Goal: Task Accomplishment & Management: Manage account settings

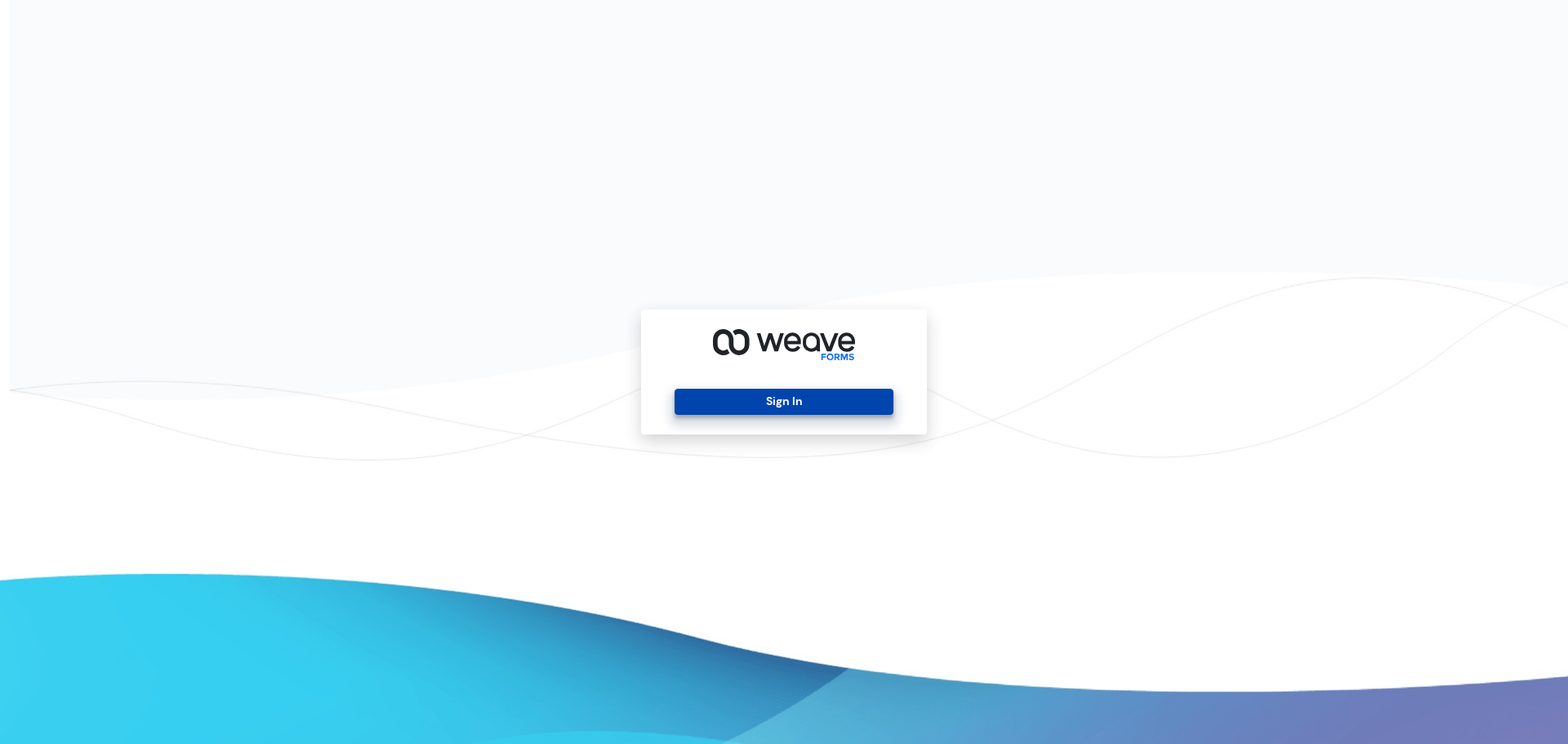
click at [803, 402] on button "Sign In" at bounding box center [784, 402] width 218 height 26
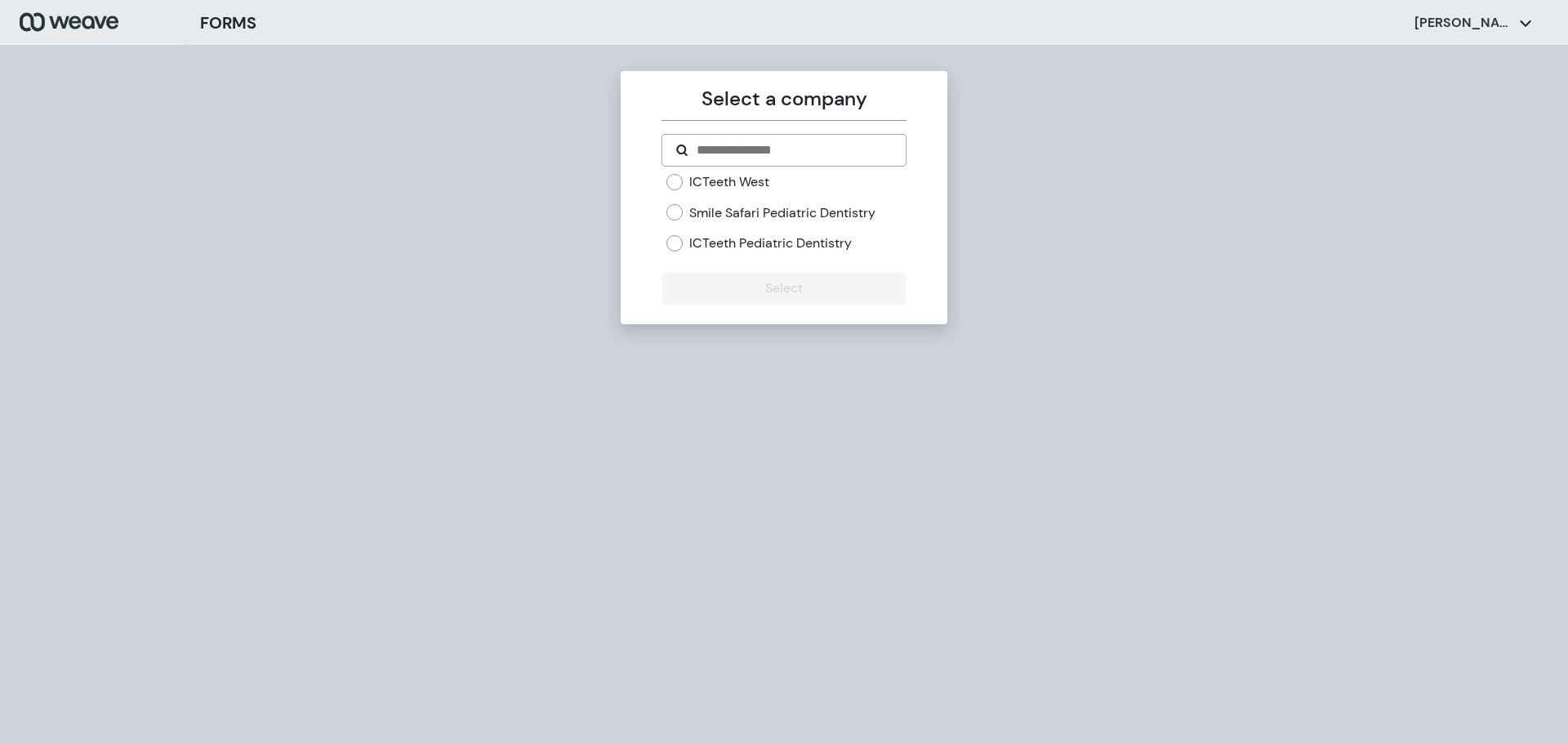
click at [733, 183] on label "ICTeeth West" at bounding box center [728, 181] width 80 height 18
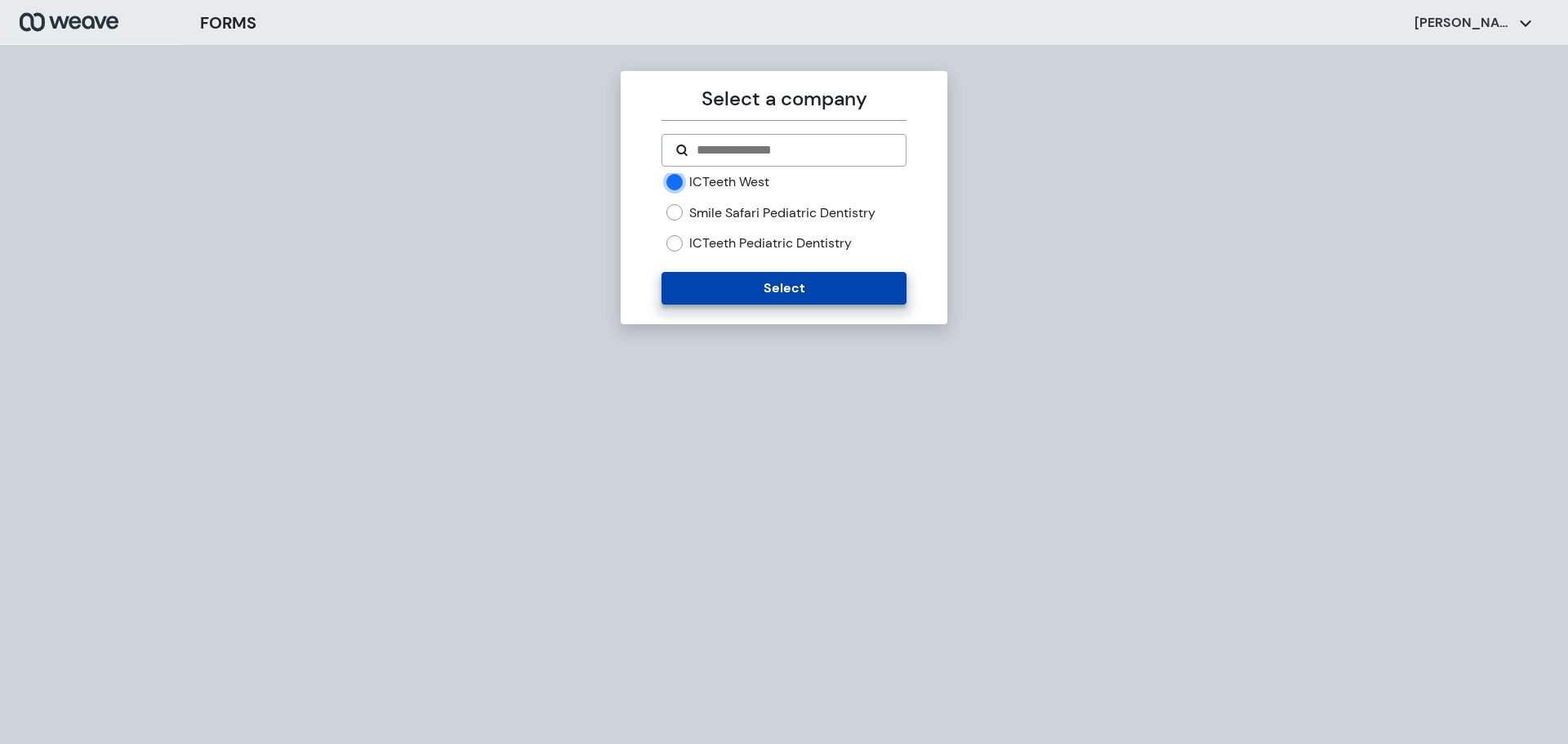
click at [760, 293] on button "Select" at bounding box center [784, 288] width 244 height 33
